Goal: Information Seeking & Learning: Learn about a topic

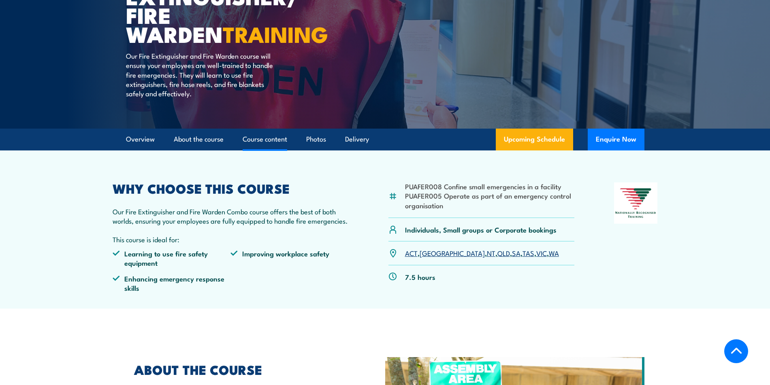
scroll to position [162, 0]
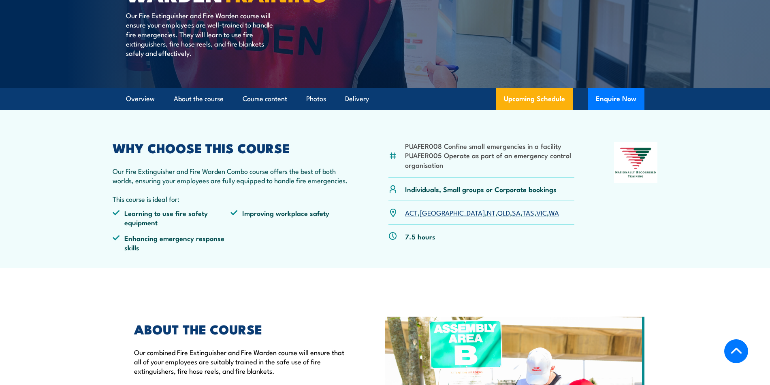
click at [522, 213] on link "TAS" at bounding box center [528, 213] width 12 height 10
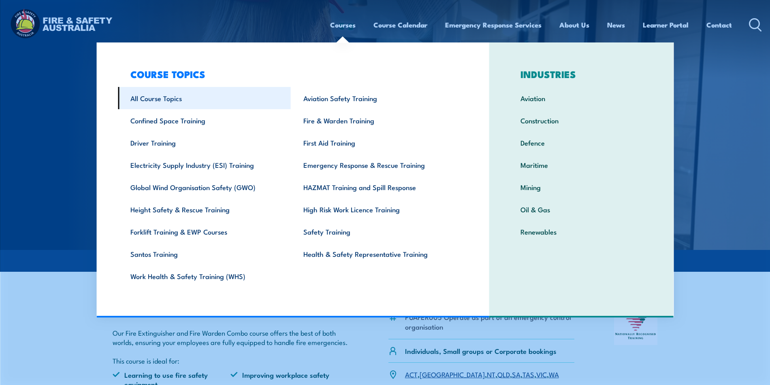
click at [162, 98] on link "All Course Topics" at bounding box center [204, 98] width 173 height 22
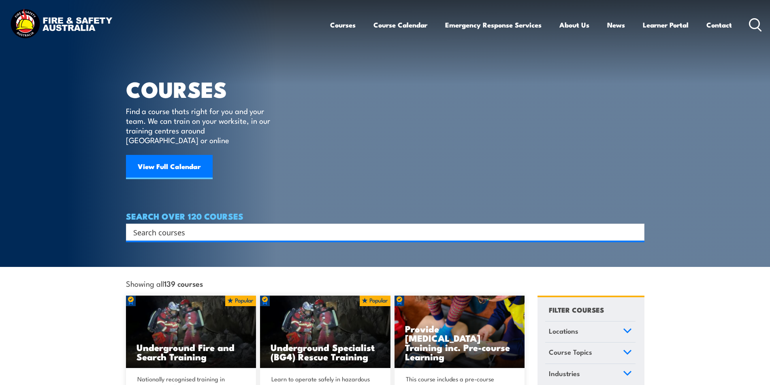
click at [232, 226] on input "Search input" at bounding box center [379, 232] width 493 height 12
type input "Mental Health"
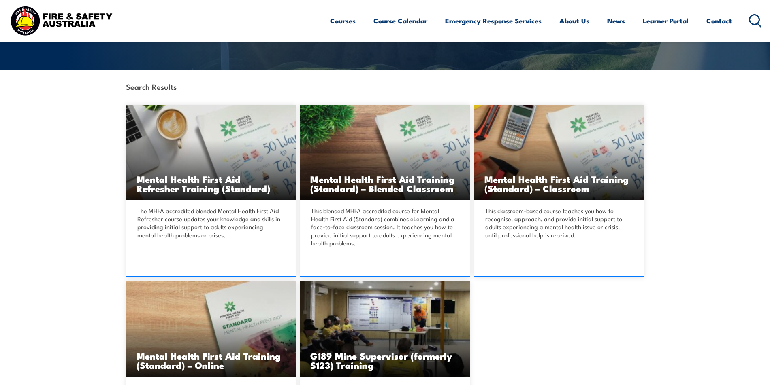
scroll to position [364, 0]
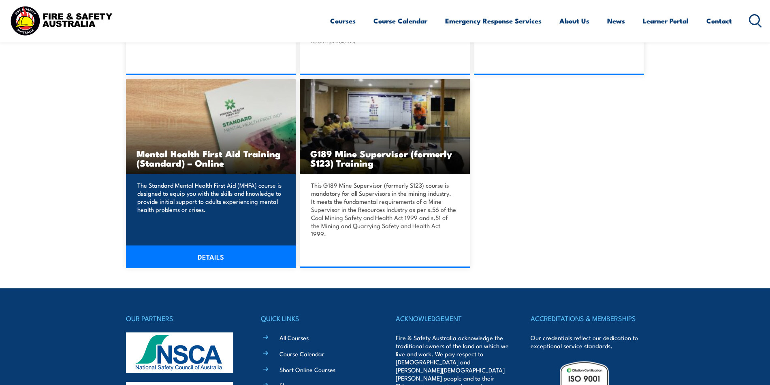
click at [236, 201] on p "The Standard Mental Health First Aid (MHFA) course is designed to equip you wit…" at bounding box center [209, 197] width 145 height 32
click at [221, 247] on link "DETAILS" at bounding box center [211, 257] width 170 height 23
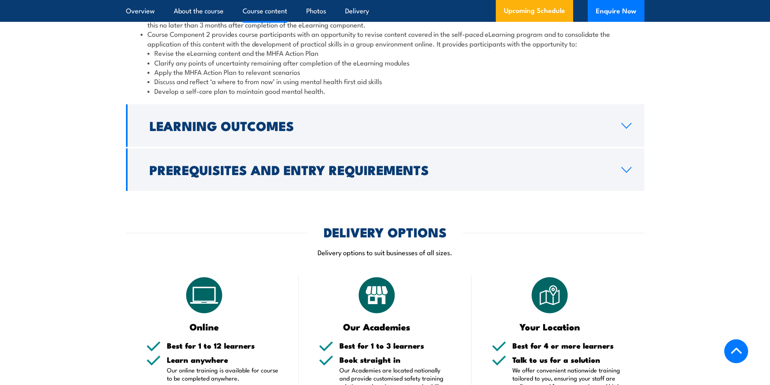
scroll to position [1053, 0]
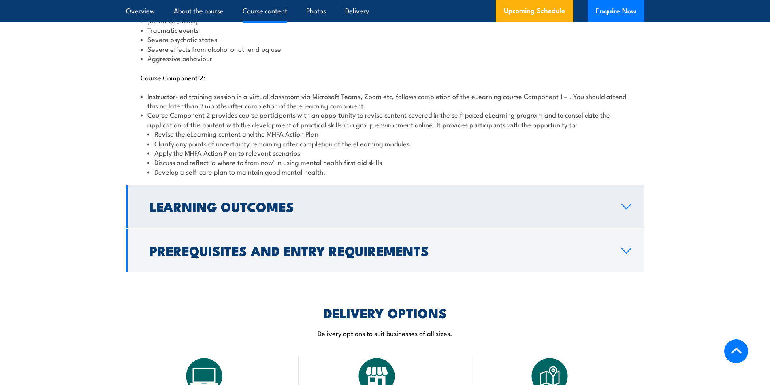
click at [625, 204] on icon at bounding box center [626, 207] width 11 height 6
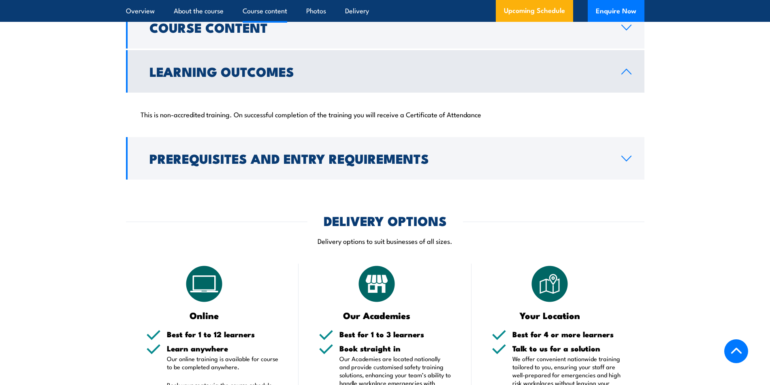
scroll to position [868, 0]
